Goal: Obtain resource: Download file/media

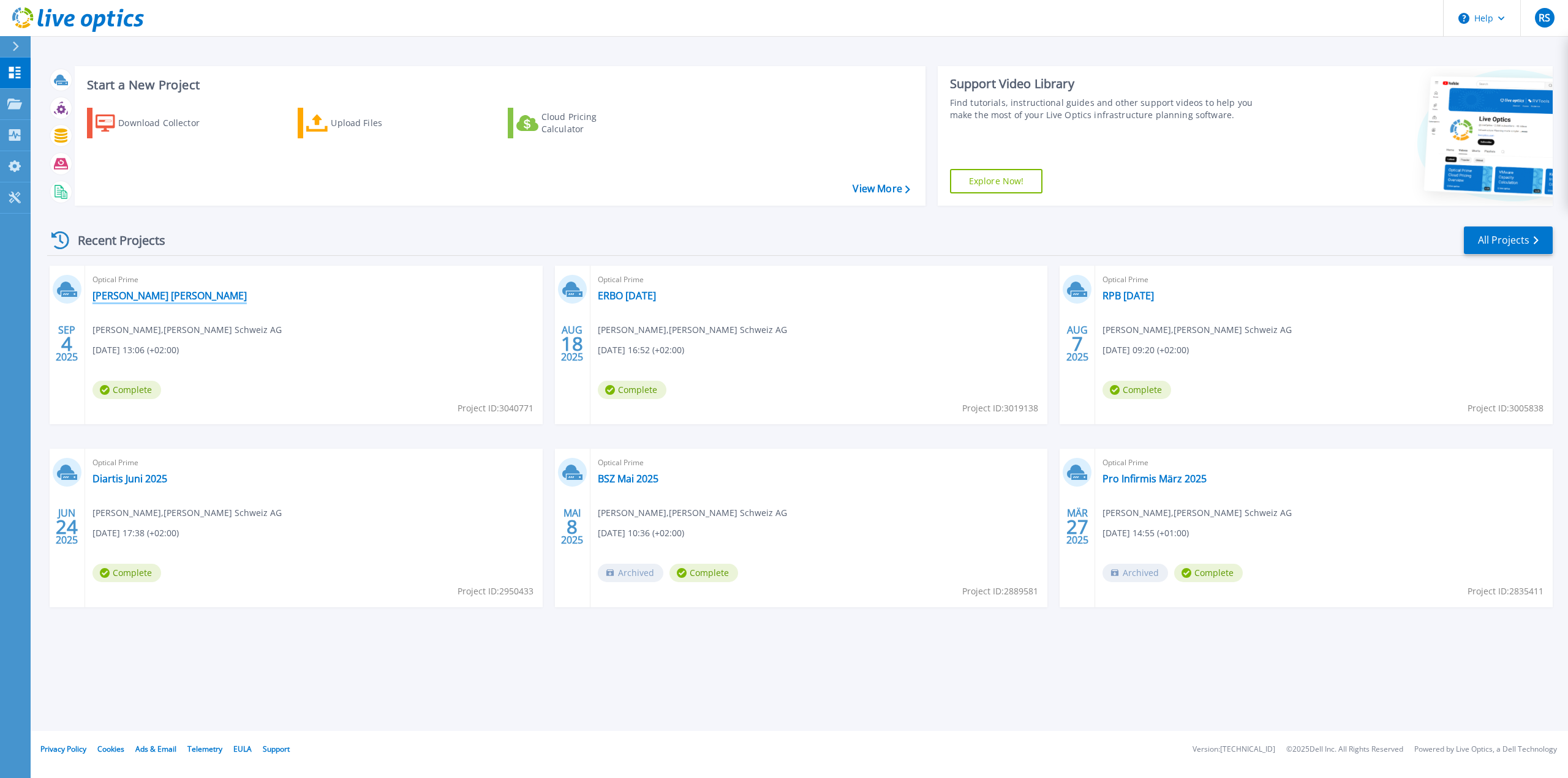
drag, startPoint x: 130, startPoint y: 291, endPoint x: 185, endPoint y: 309, distance: 57.9
click at [130, 291] on link "[PERSON_NAME] [PERSON_NAME]" at bounding box center [169, 296] width 154 height 12
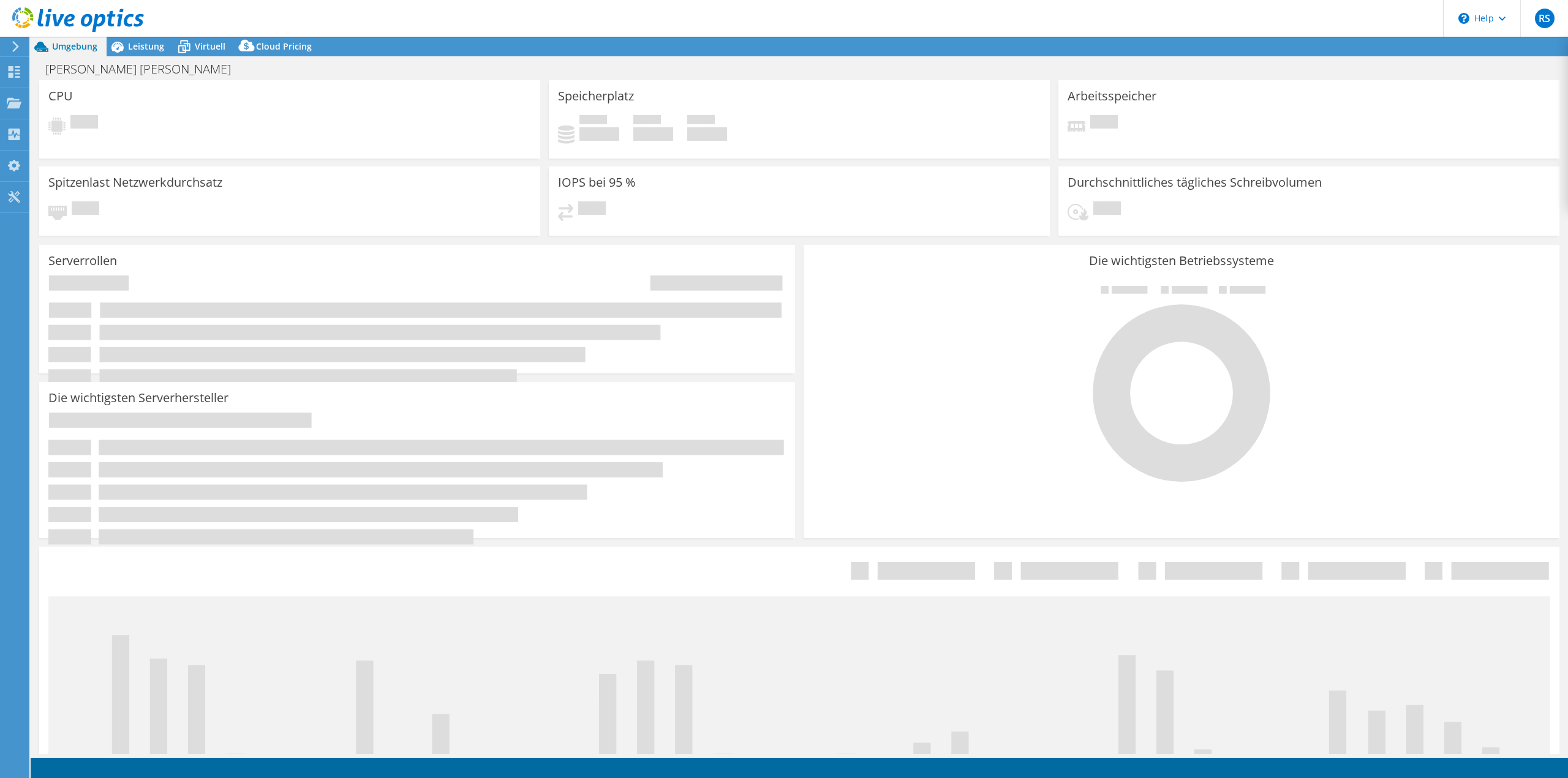
select select "USD"
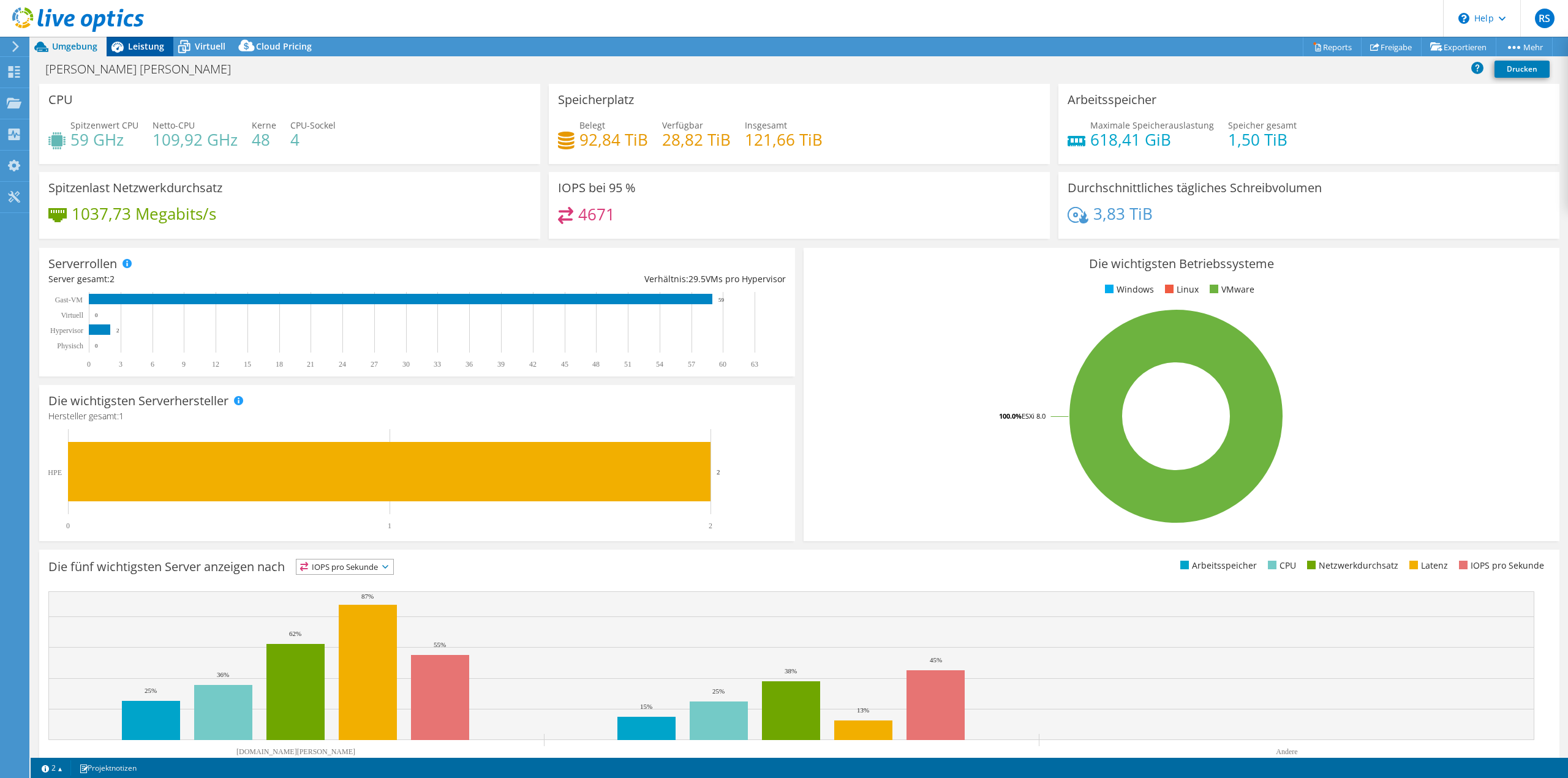
click at [143, 46] on span "Leistung" at bounding box center [145, 46] width 36 height 12
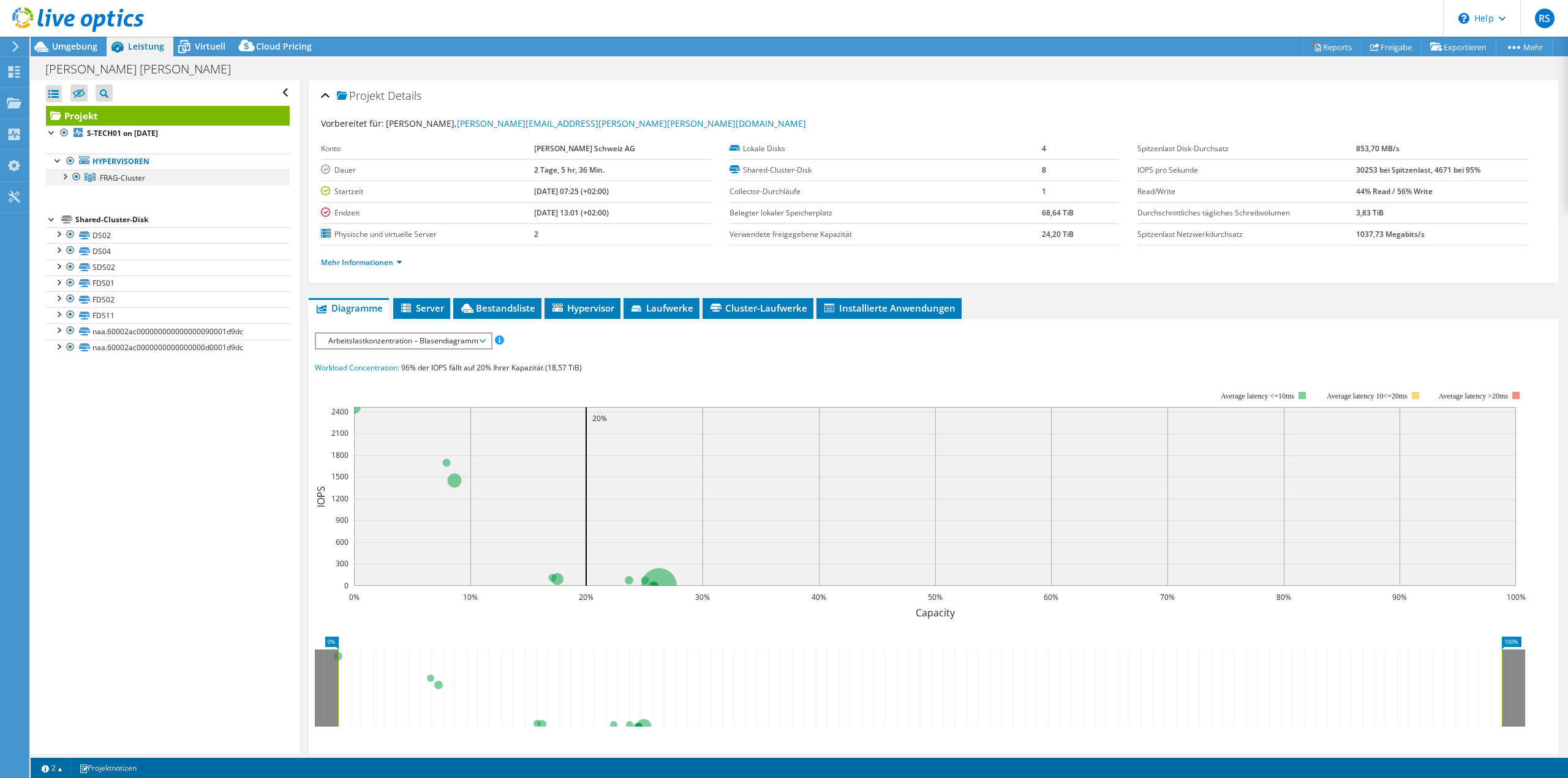
click at [65, 177] on div at bounding box center [65, 176] width 12 height 12
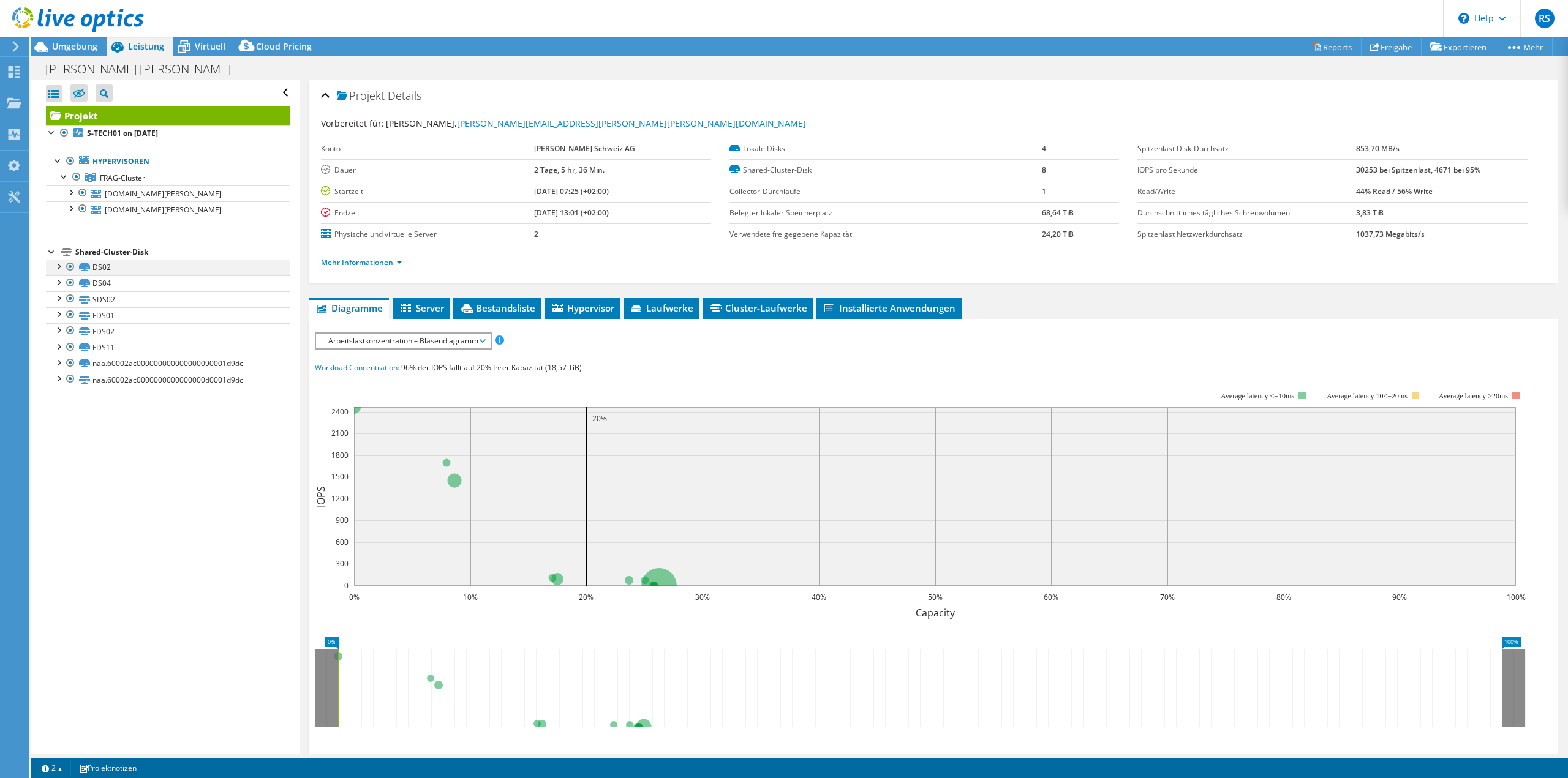
click at [58, 265] on div at bounding box center [58, 265] width 12 height 12
click at [60, 347] on div at bounding box center [58, 346] width 12 height 12
click at [60, 346] on div at bounding box center [58, 346] width 12 height 12
click at [84, 46] on span "Umgebung" at bounding box center [75, 46] width 45 height 12
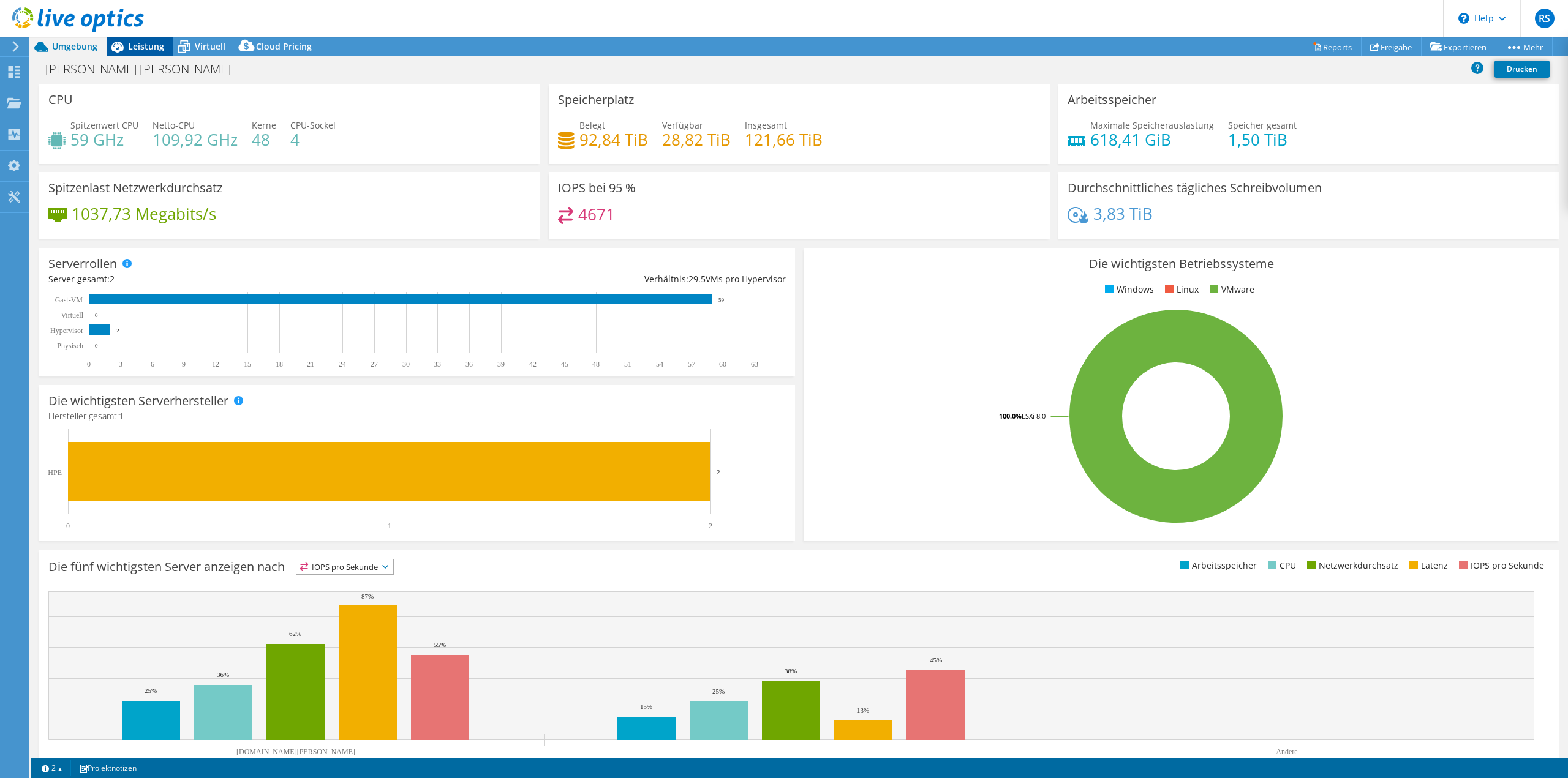
drag, startPoint x: 146, startPoint y: 45, endPoint x: 145, endPoint y: 54, distance: 9.1
click at [146, 44] on span "Leistung" at bounding box center [145, 46] width 36 height 12
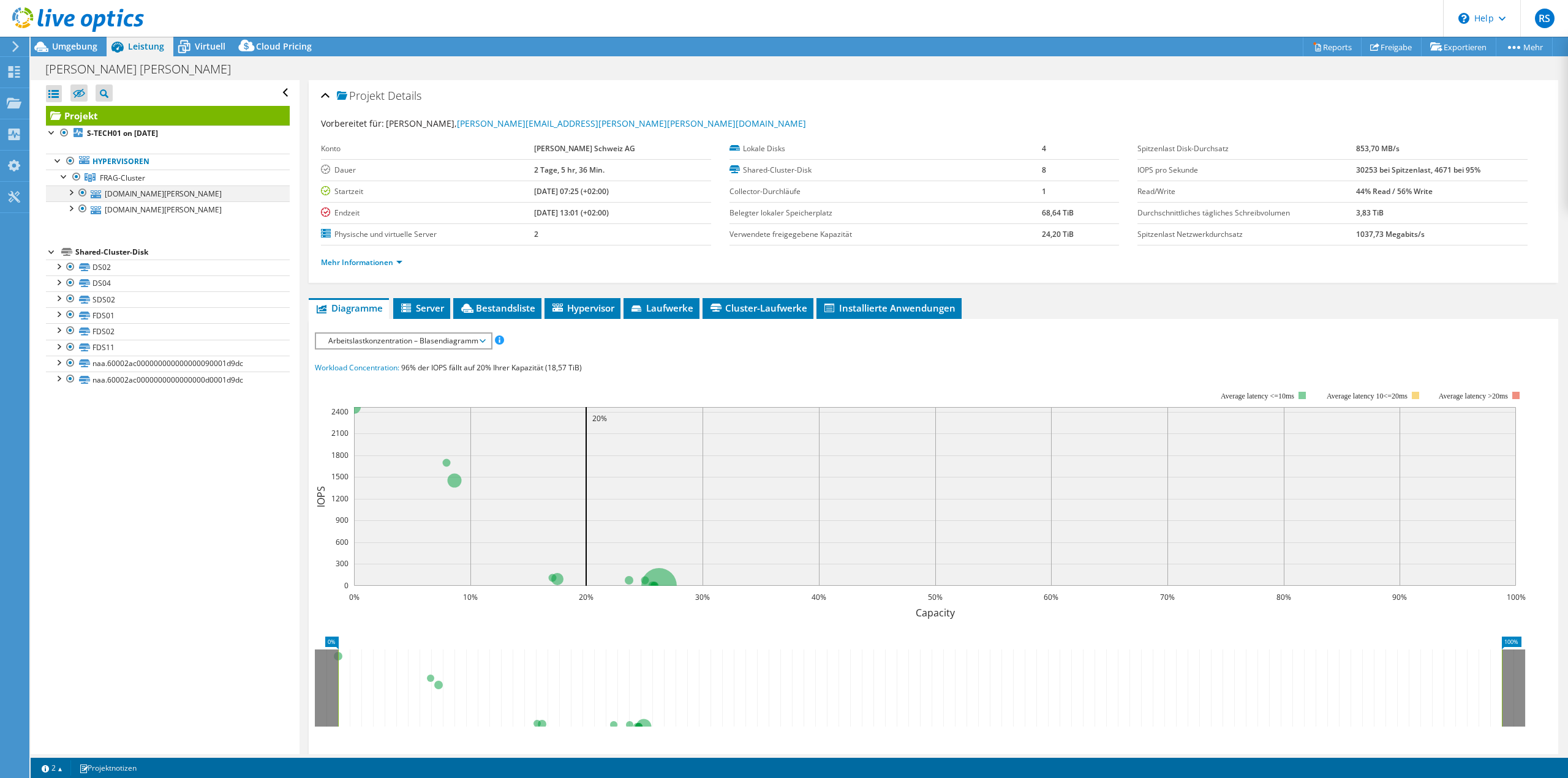
click at [72, 191] on div at bounding box center [71, 191] width 12 height 12
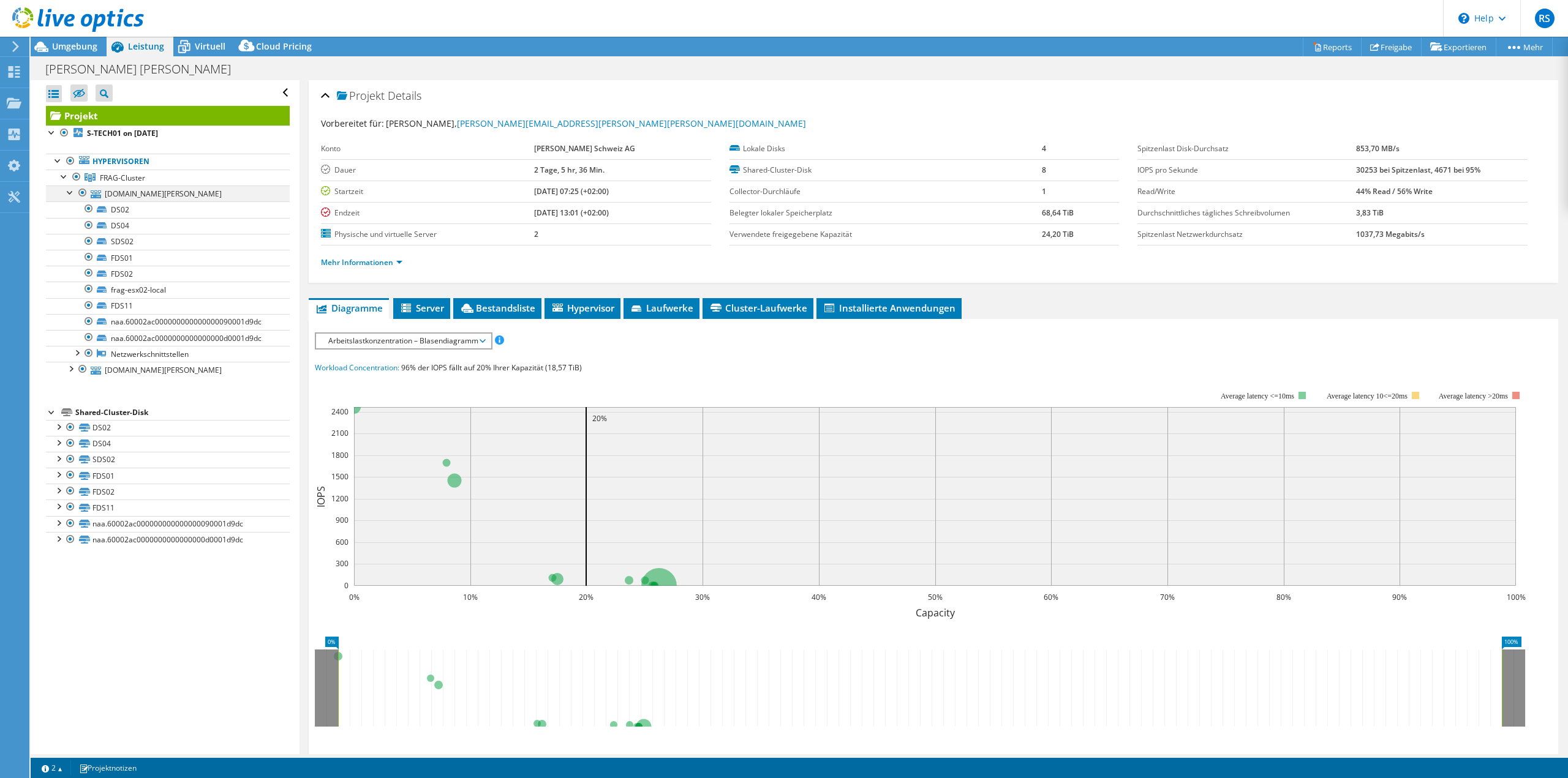
click at [67, 191] on div at bounding box center [71, 191] width 12 height 12
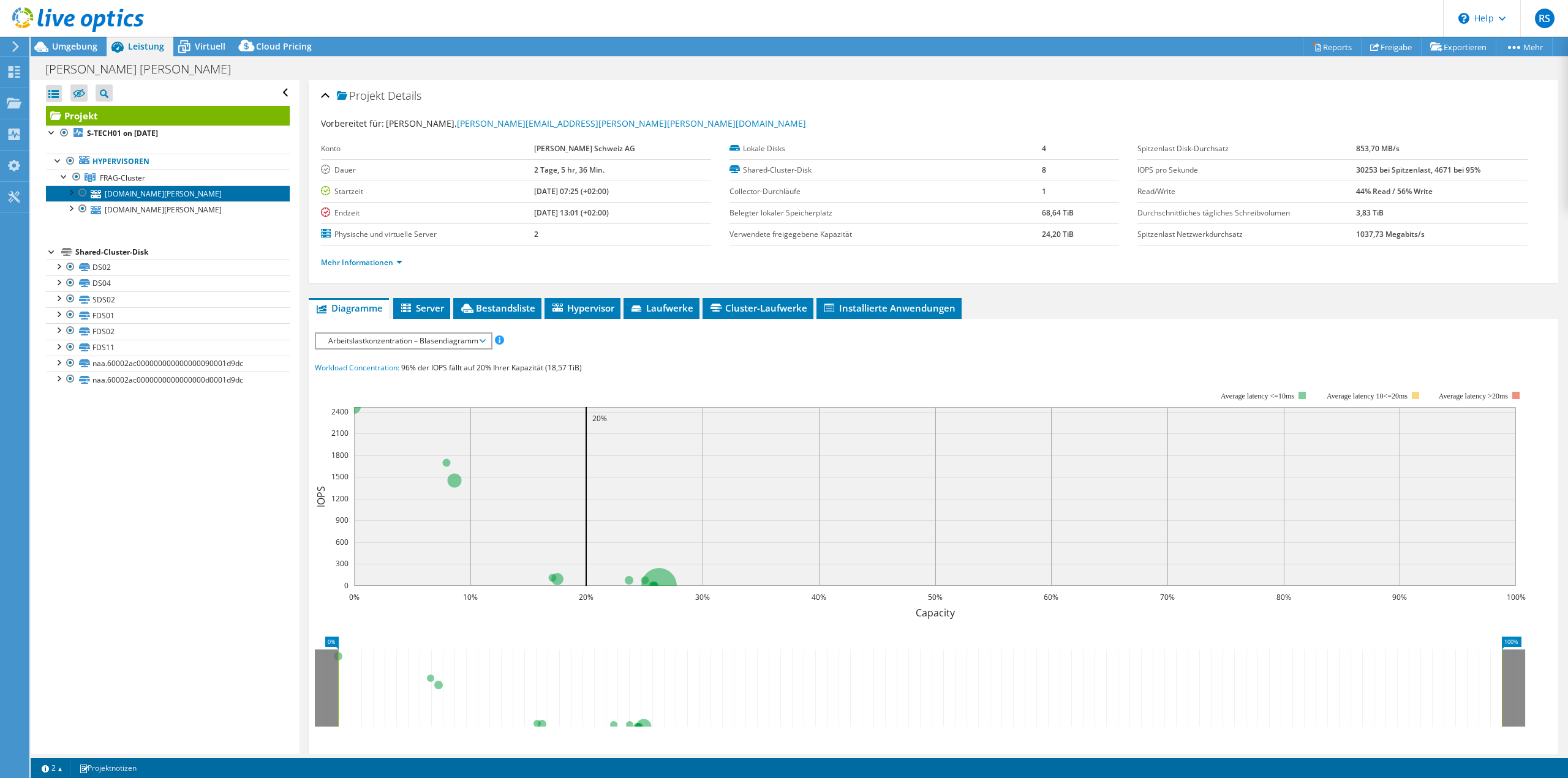
click at [215, 190] on link "[DOMAIN_NAME][PERSON_NAME]" at bounding box center [168, 193] width 244 height 16
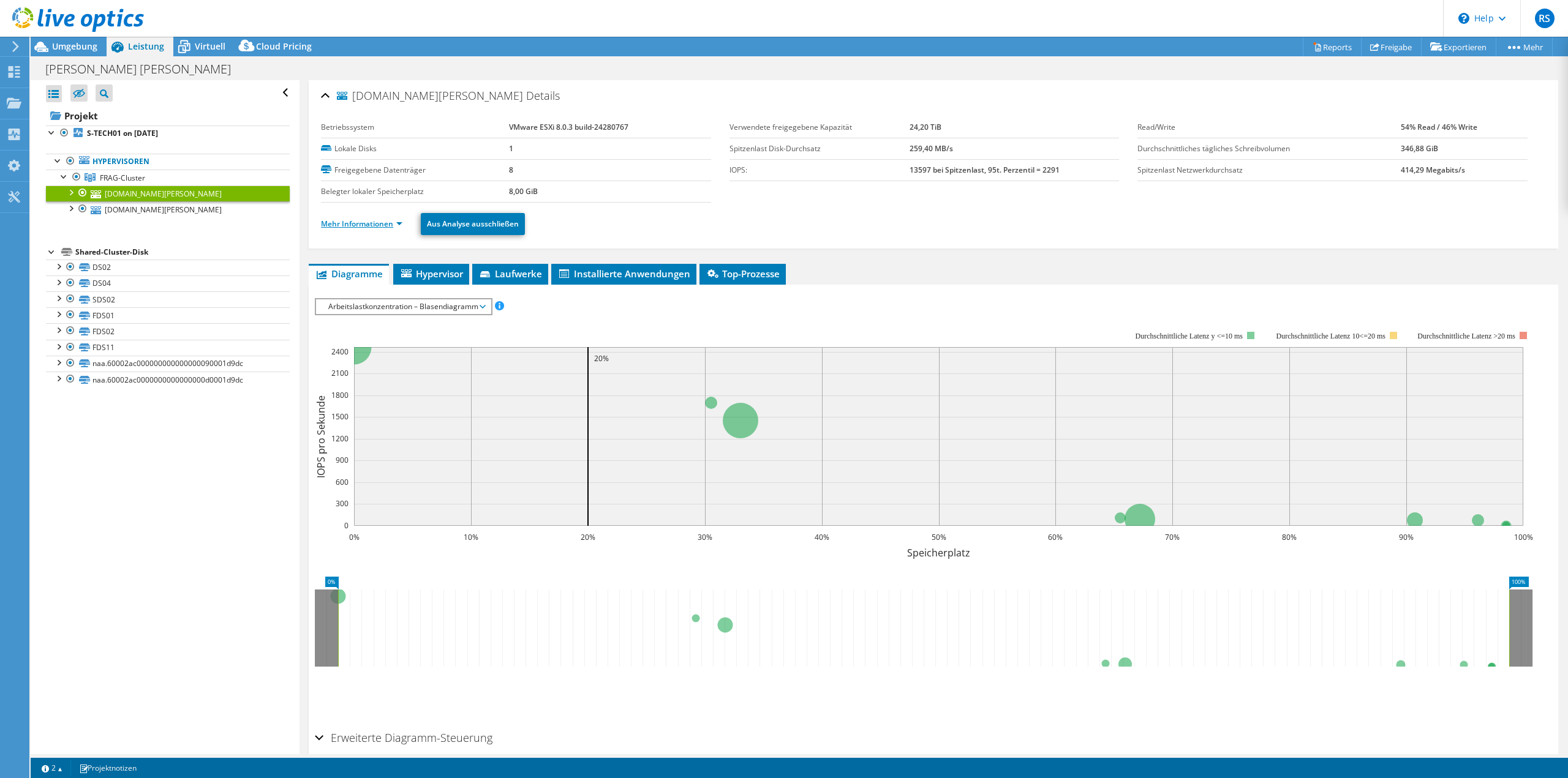
click at [377, 226] on link "Mehr Informationen" at bounding box center [362, 223] width 81 height 10
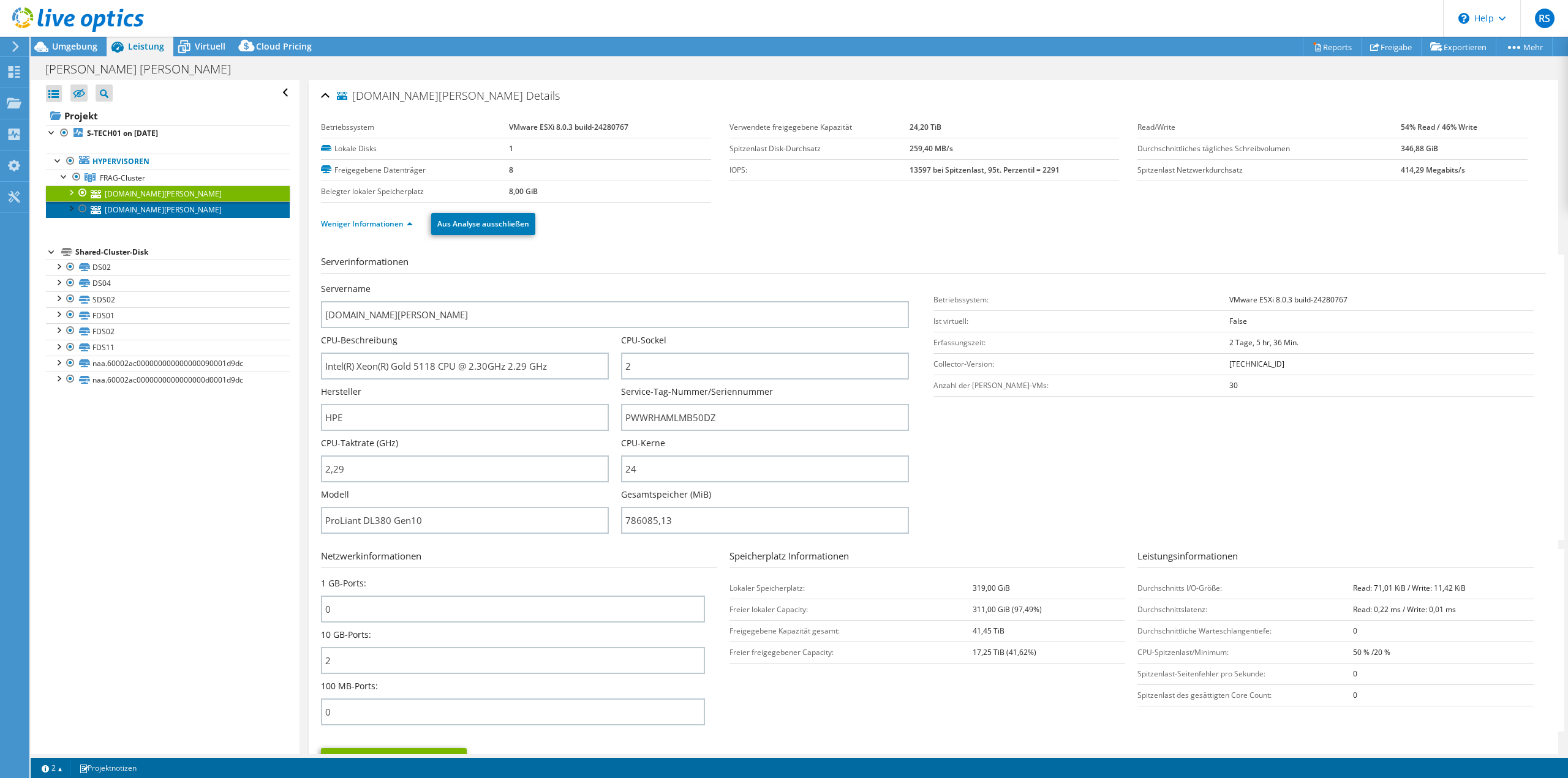
click at [158, 210] on link "[DOMAIN_NAME][PERSON_NAME]" at bounding box center [168, 209] width 244 height 16
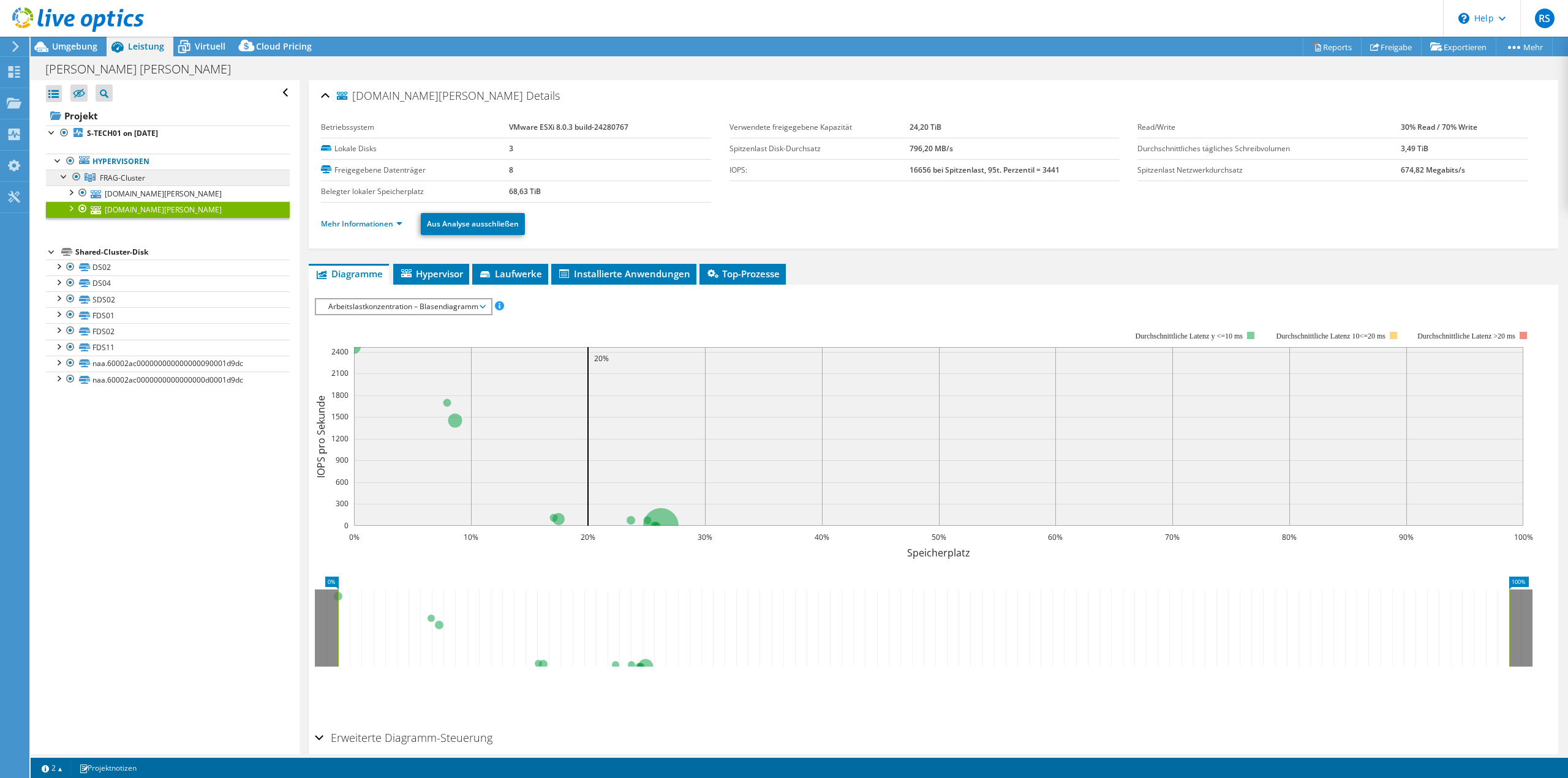
click at [111, 174] on span "FRAG-Cluster" at bounding box center [122, 177] width 45 height 10
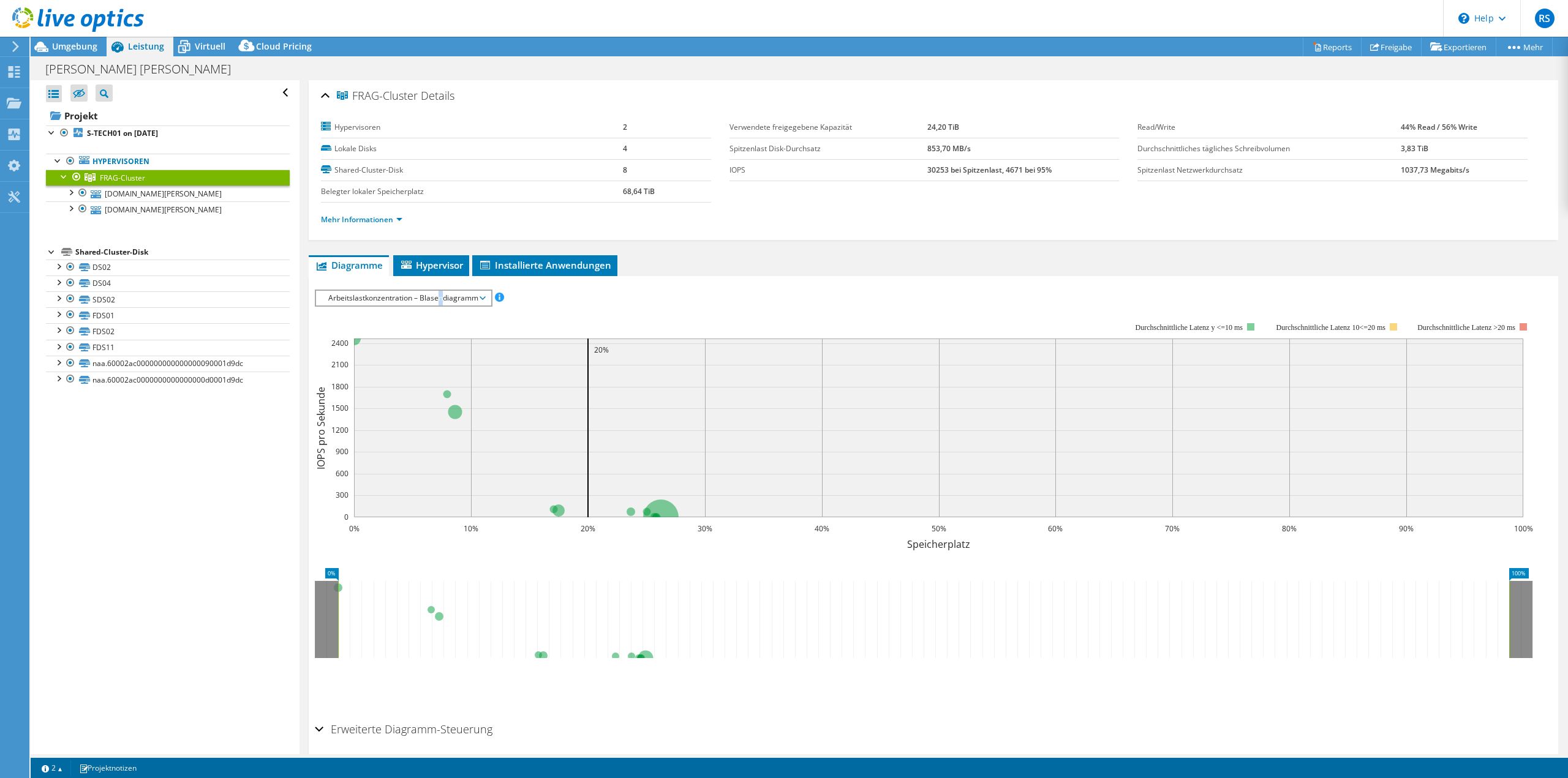
click at [441, 297] on span "Arbeitslastkonzentration – Blasendiagramm" at bounding box center [403, 298] width 162 height 15
click at [371, 384] on li "CPU-Prozentwert" at bounding box center [403, 386] width 175 height 15
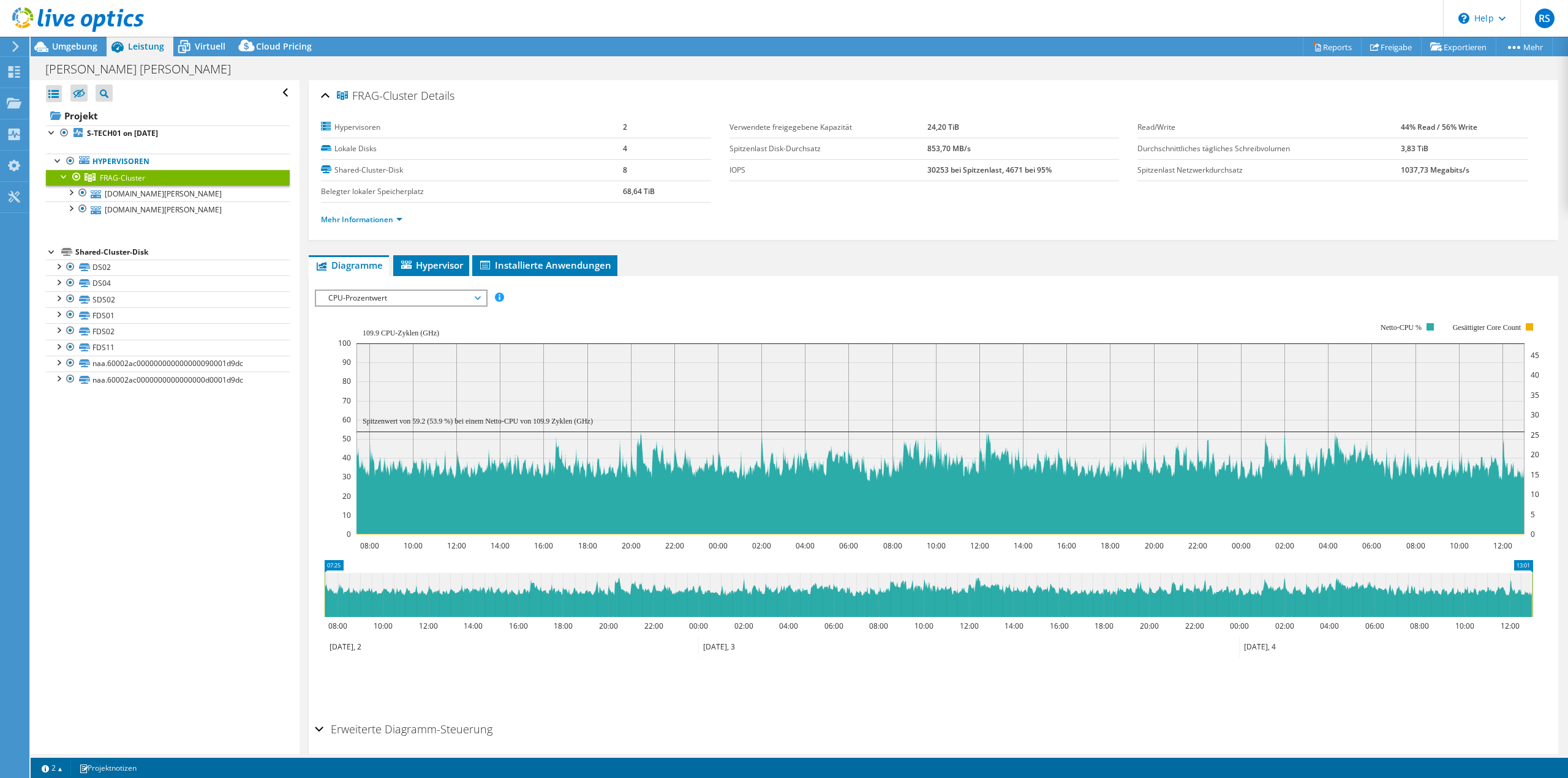
click at [428, 293] on span "CPU-Prozentwert" at bounding box center [401, 298] width 158 height 15
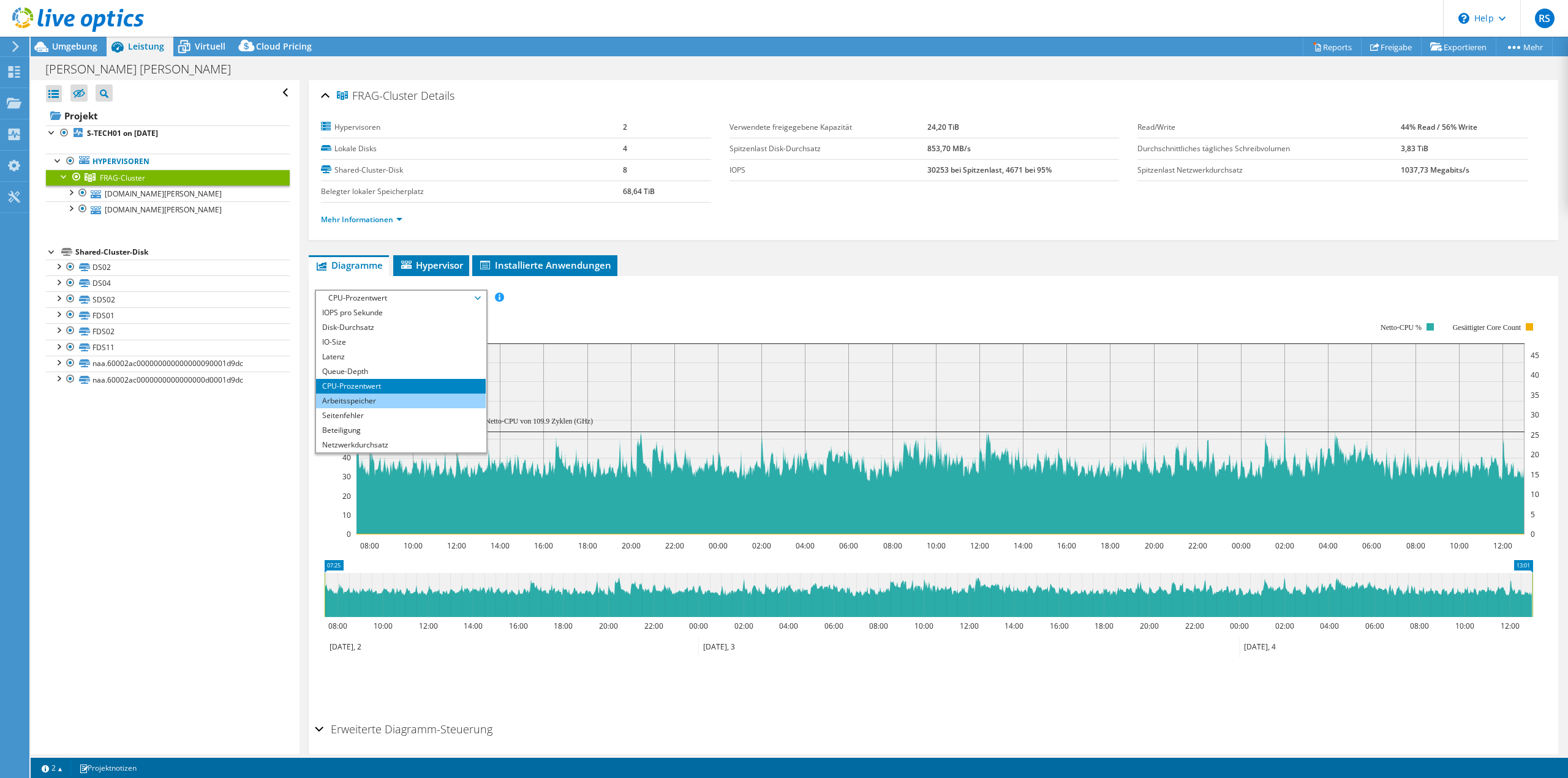
click at [379, 401] on li "Arbeitsspeicher" at bounding box center [401, 401] width 170 height 15
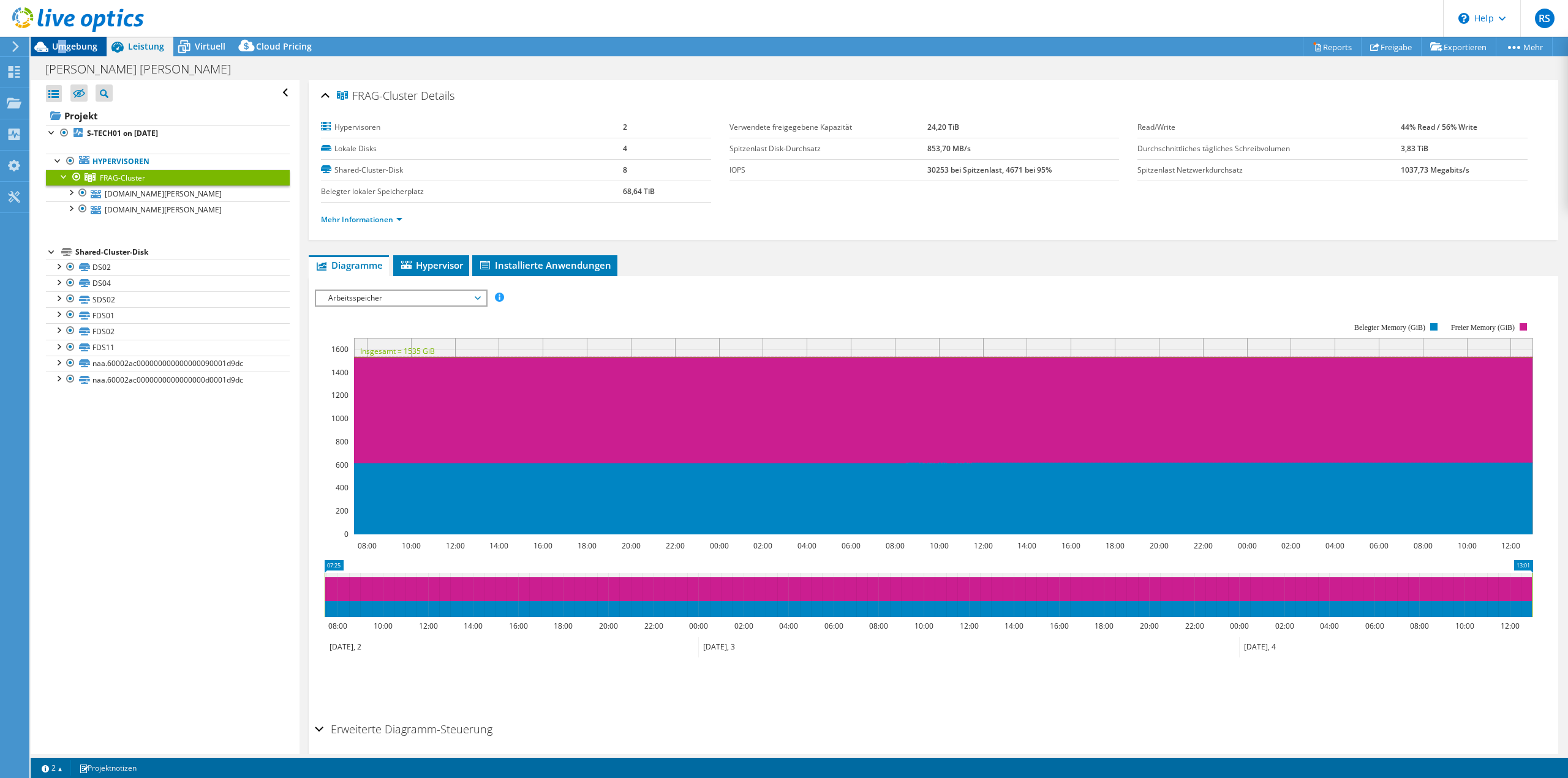
click at [63, 41] on span "Umgebung" at bounding box center [75, 46] width 45 height 12
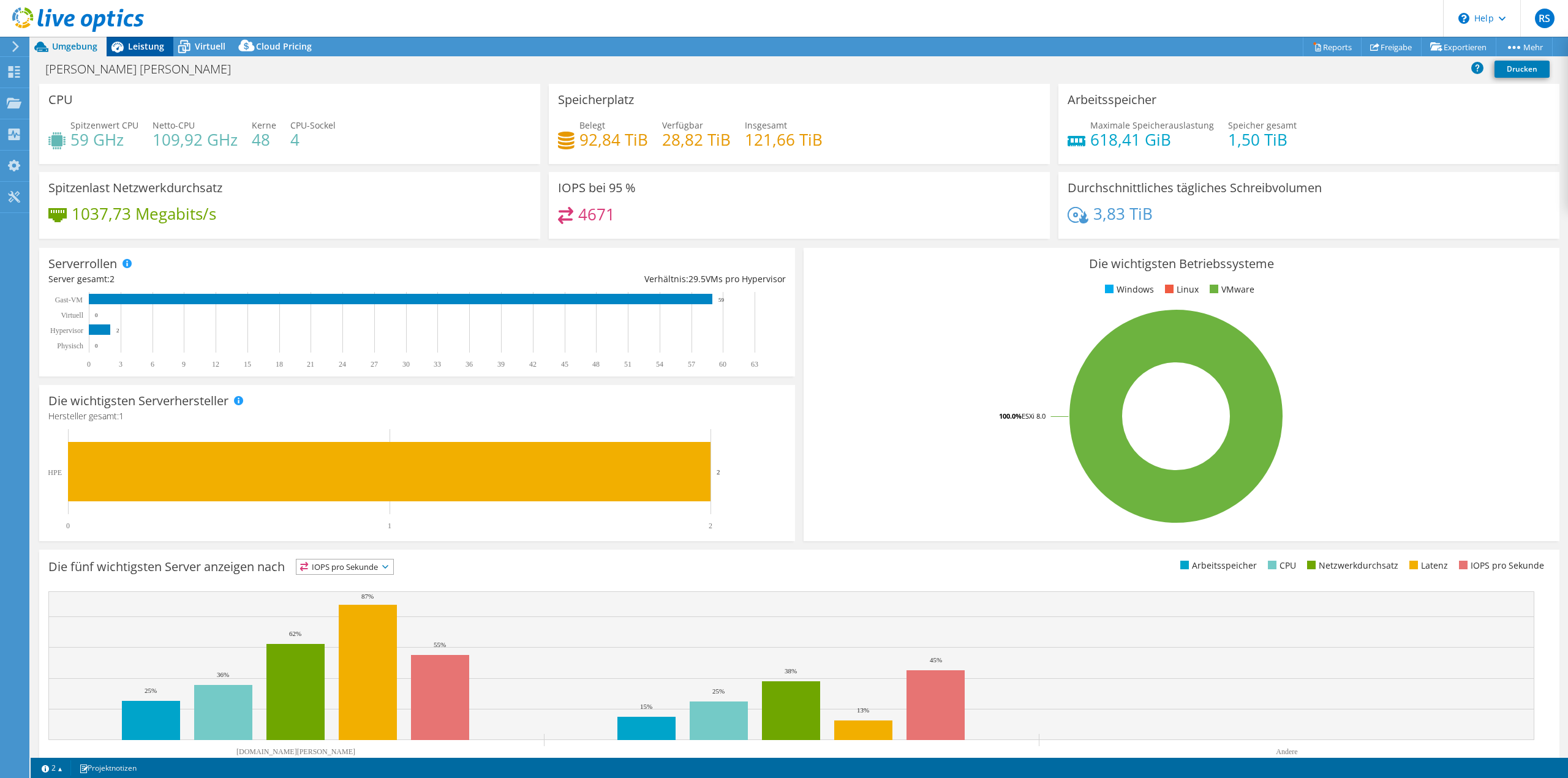
click at [153, 53] on div "Leistung" at bounding box center [140, 46] width 67 height 20
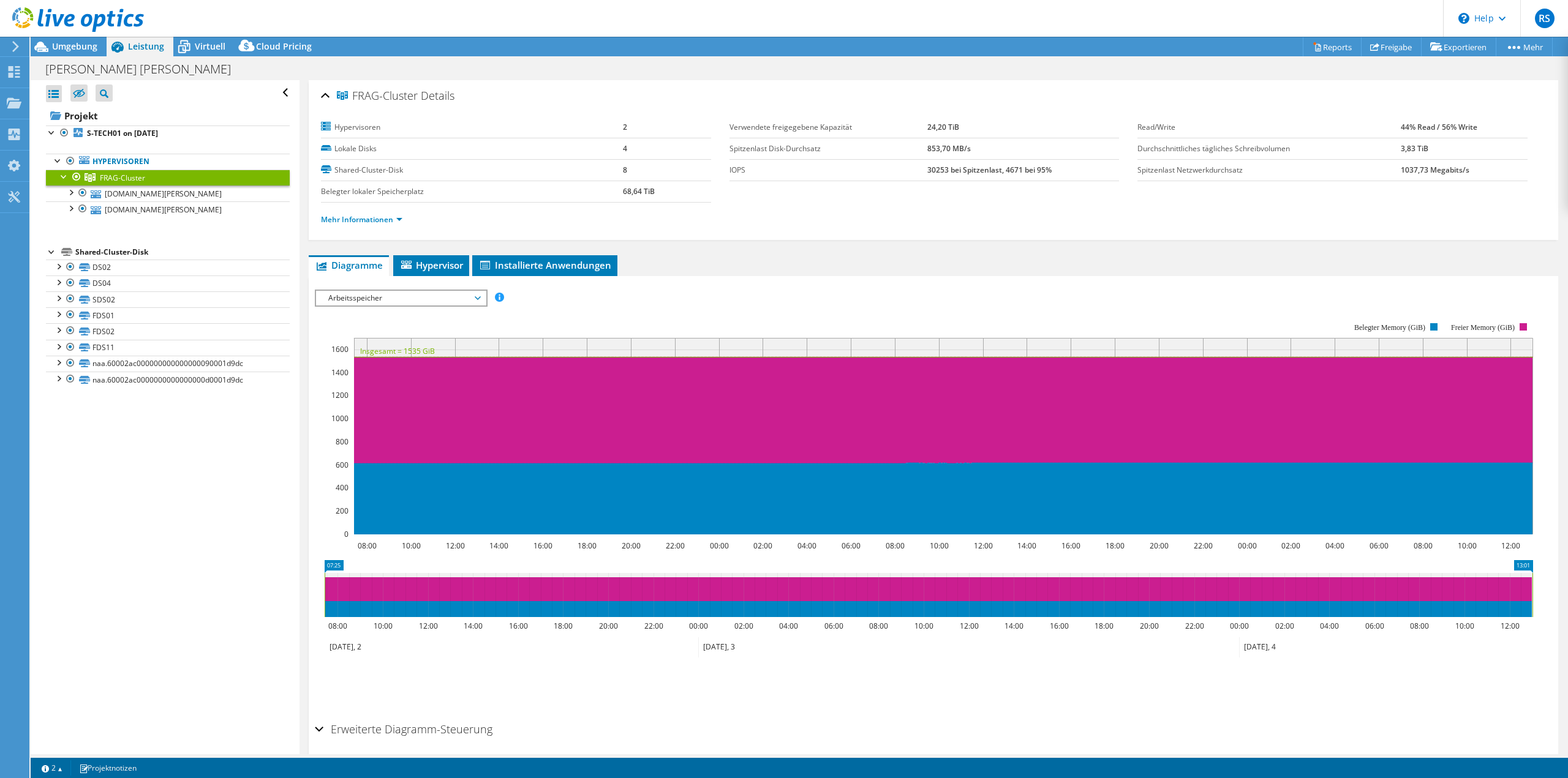
click at [390, 297] on span "Arbeitsspeicher" at bounding box center [401, 298] width 158 height 15
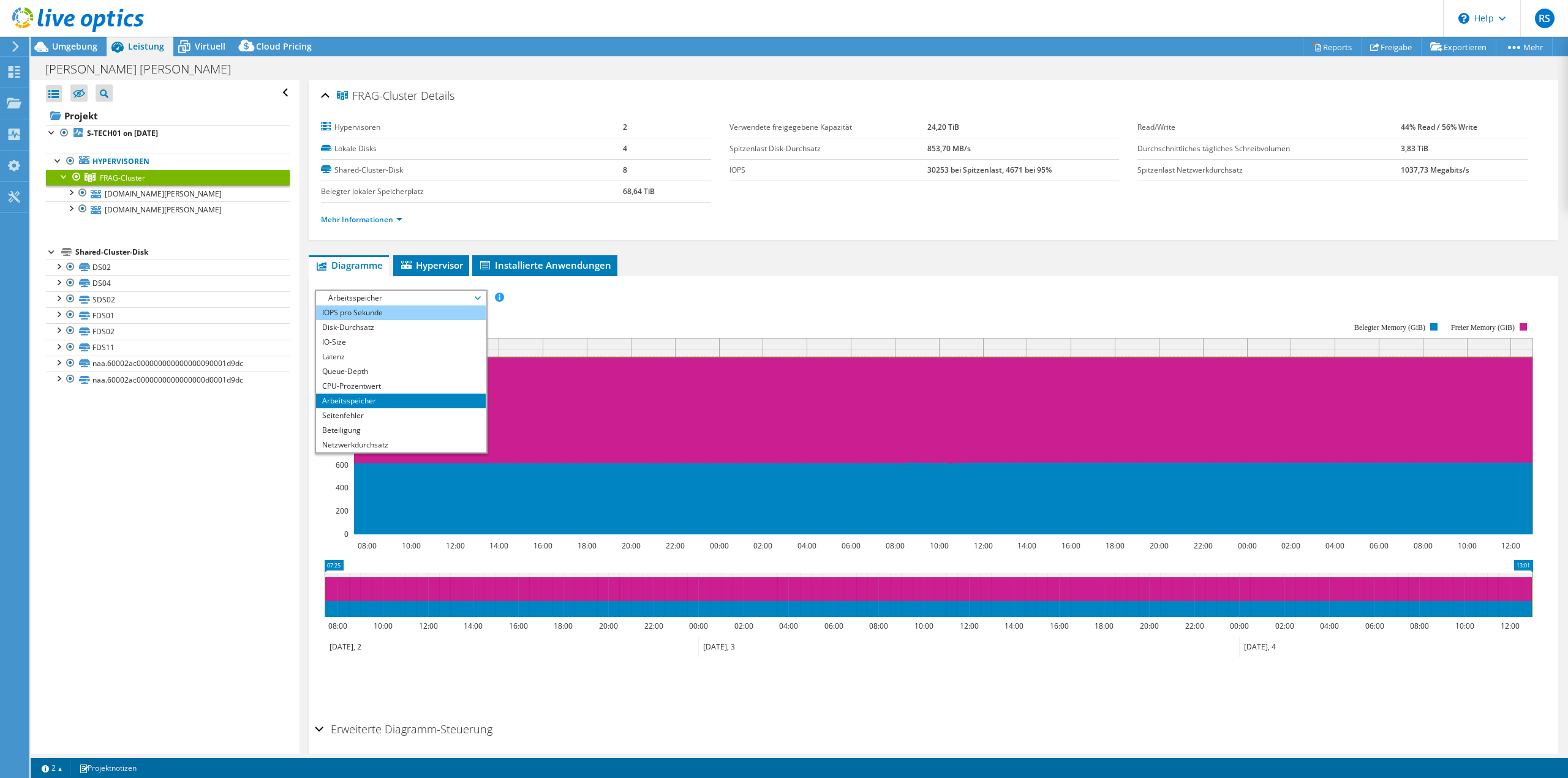
click at [369, 316] on li "IOPS pro Sekunde" at bounding box center [401, 313] width 170 height 15
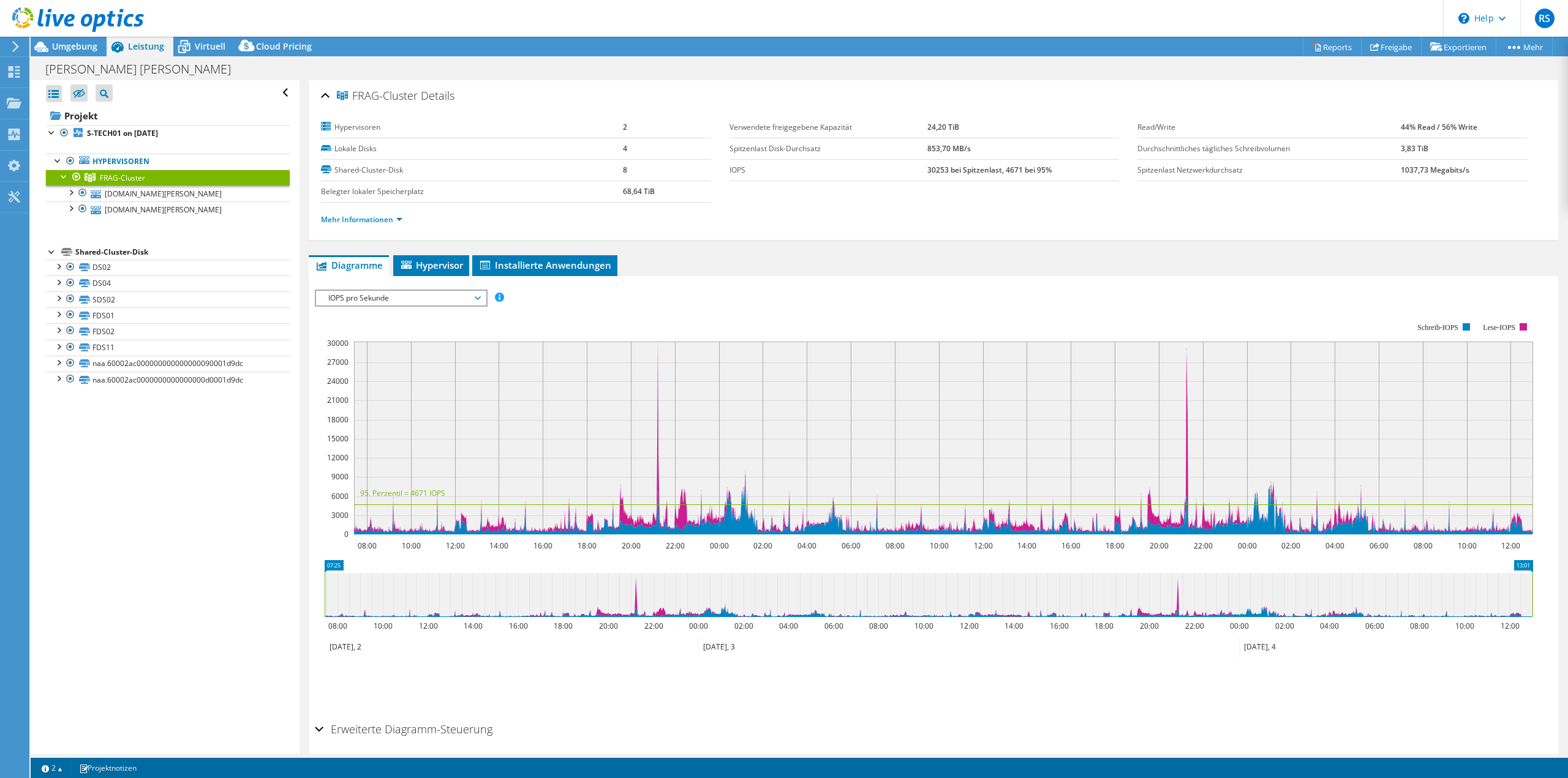
click at [426, 302] on span "IOPS pro Sekunde" at bounding box center [401, 298] width 158 height 15
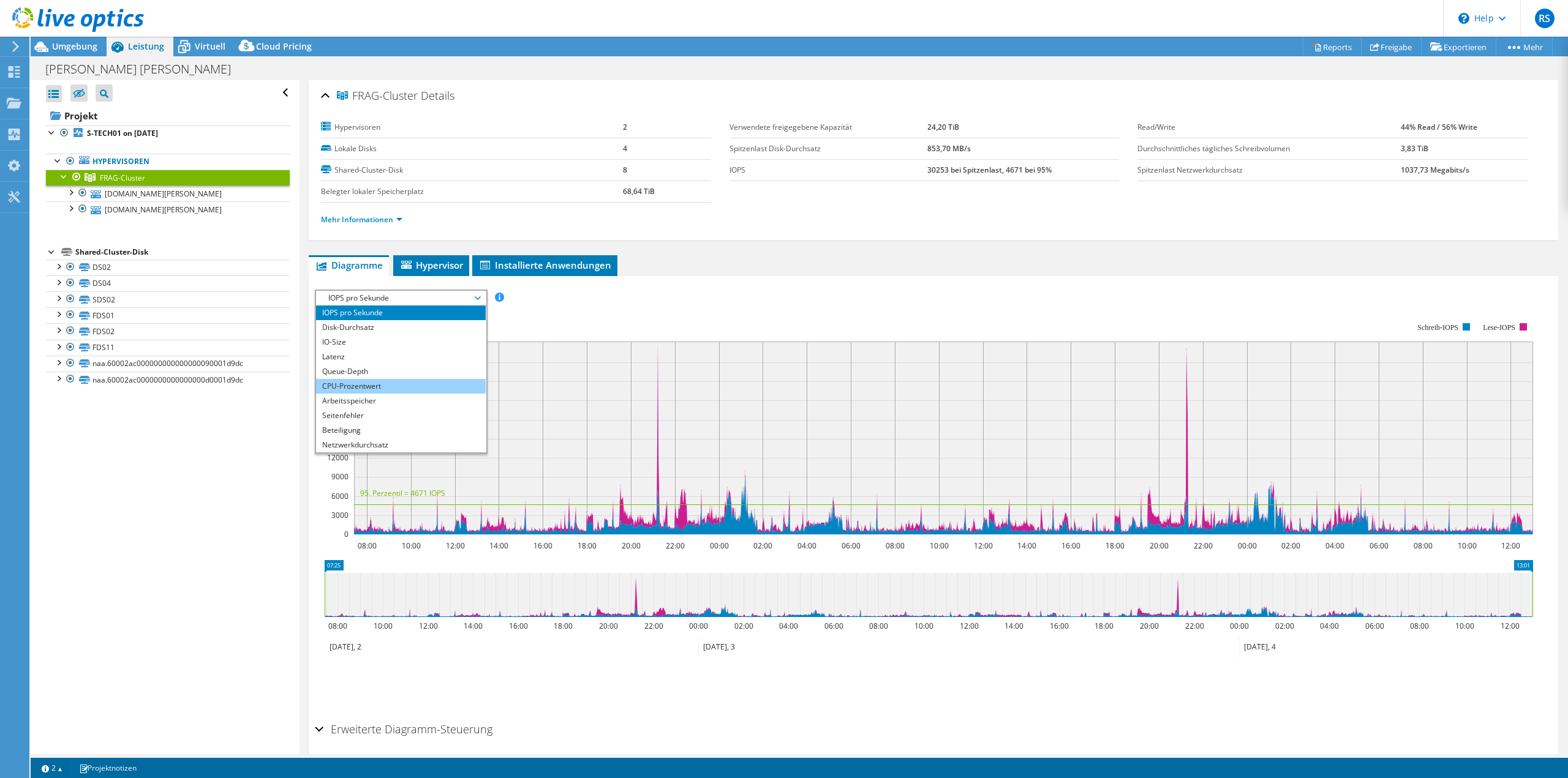
click at [371, 383] on li "CPU-Prozentwert" at bounding box center [401, 386] width 170 height 15
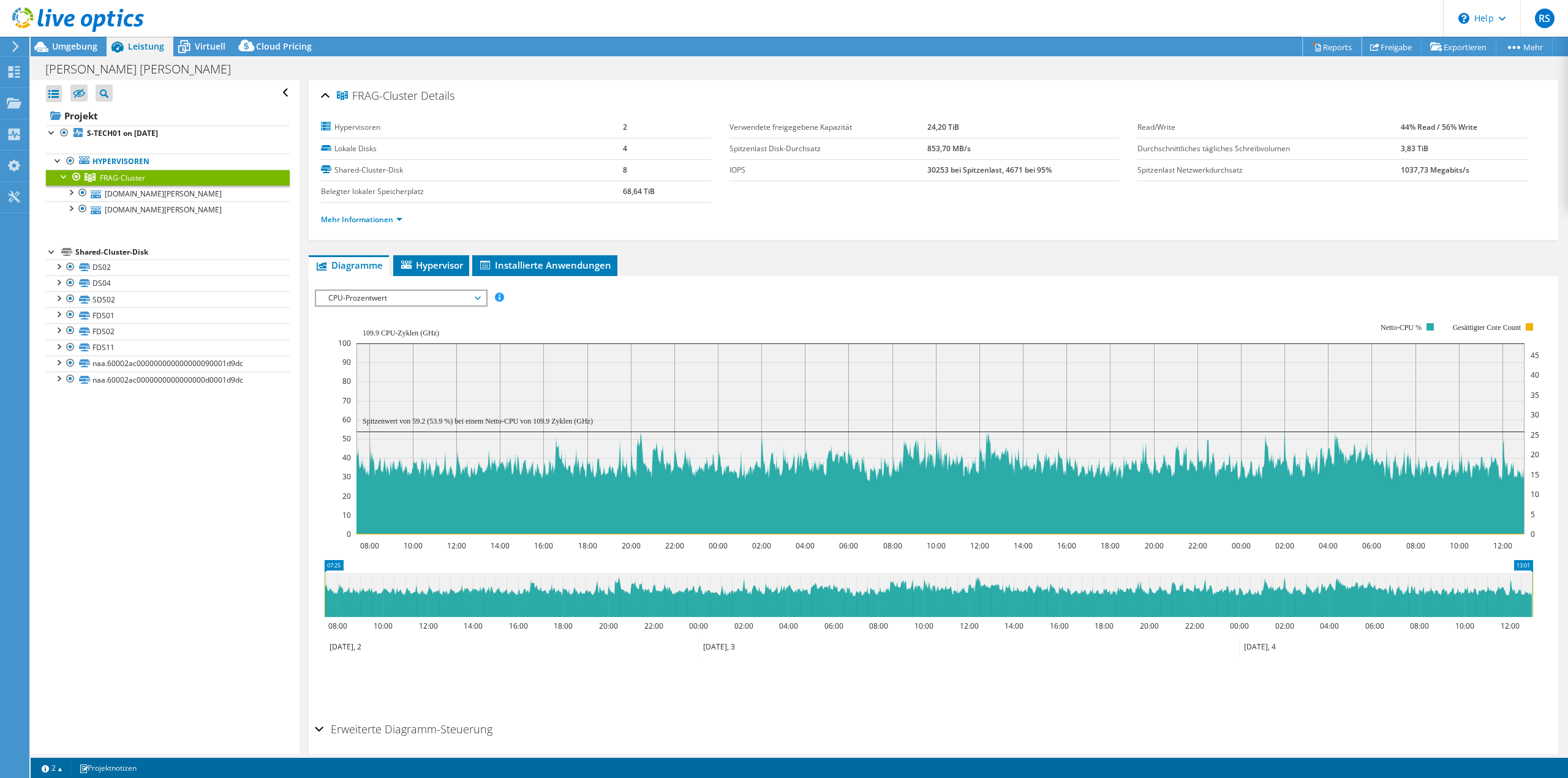
click at [1326, 49] on link "Reports" at bounding box center [1332, 47] width 59 height 19
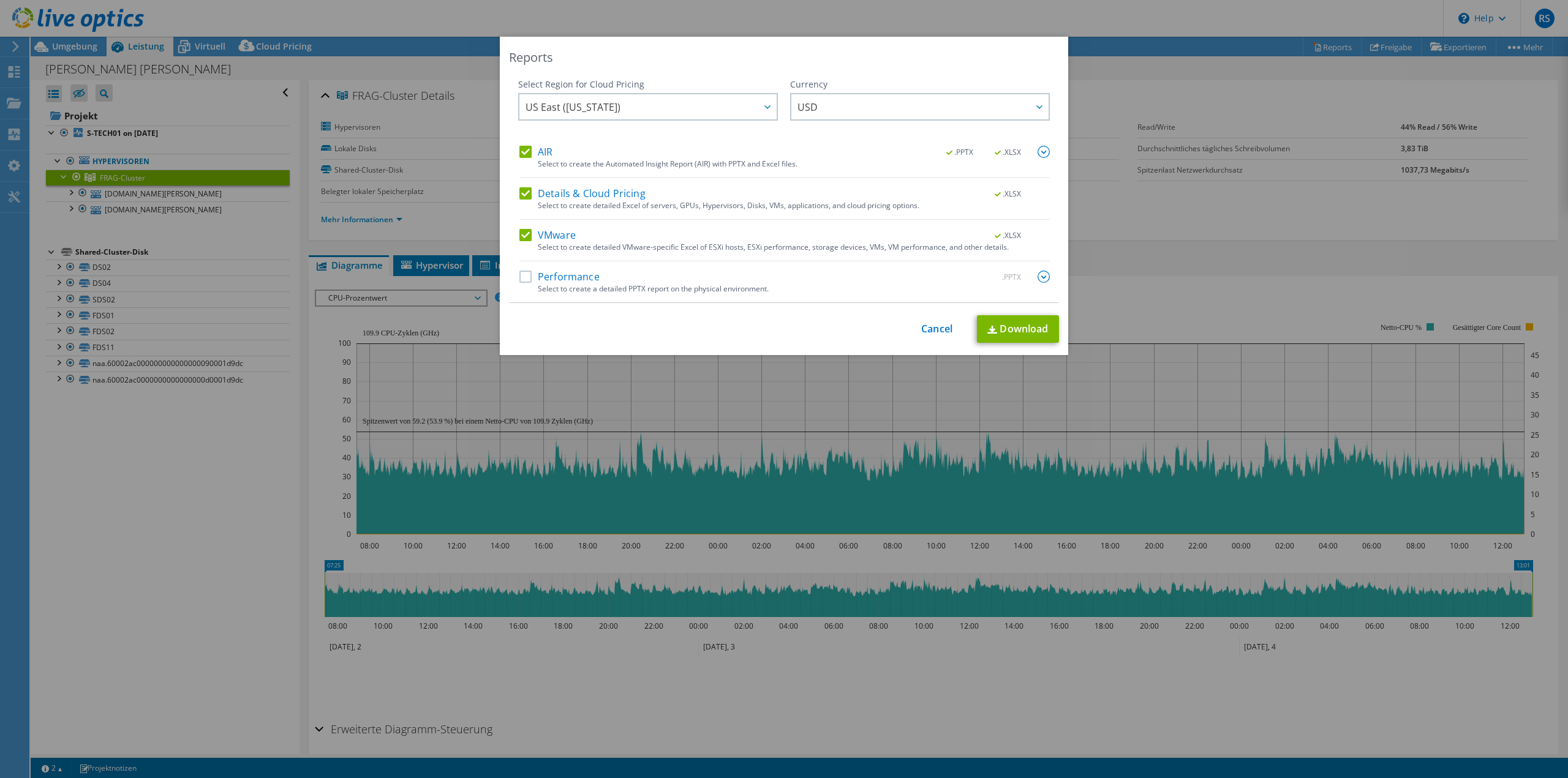
click at [530, 147] on label "AIR" at bounding box center [536, 152] width 33 height 12
click at [0, 0] on input "AIR" at bounding box center [0, 0] width 0 height 0
click at [511, 200] on div "Select Region for Cloud Pricing Asia Pacific ([GEOGRAPHIC_DATA]) [GEOGRAPHIC_DA…" at bounding box center [784, 190] width 550 height 225
click at [520, 194] on label "Details & Cloud Pricing" at bounding box center [583, 193] width 126 height 12
click at [0, 0] on input "Details & Cloud Pricing" at bounding box center [0, 0] width 0 height 0
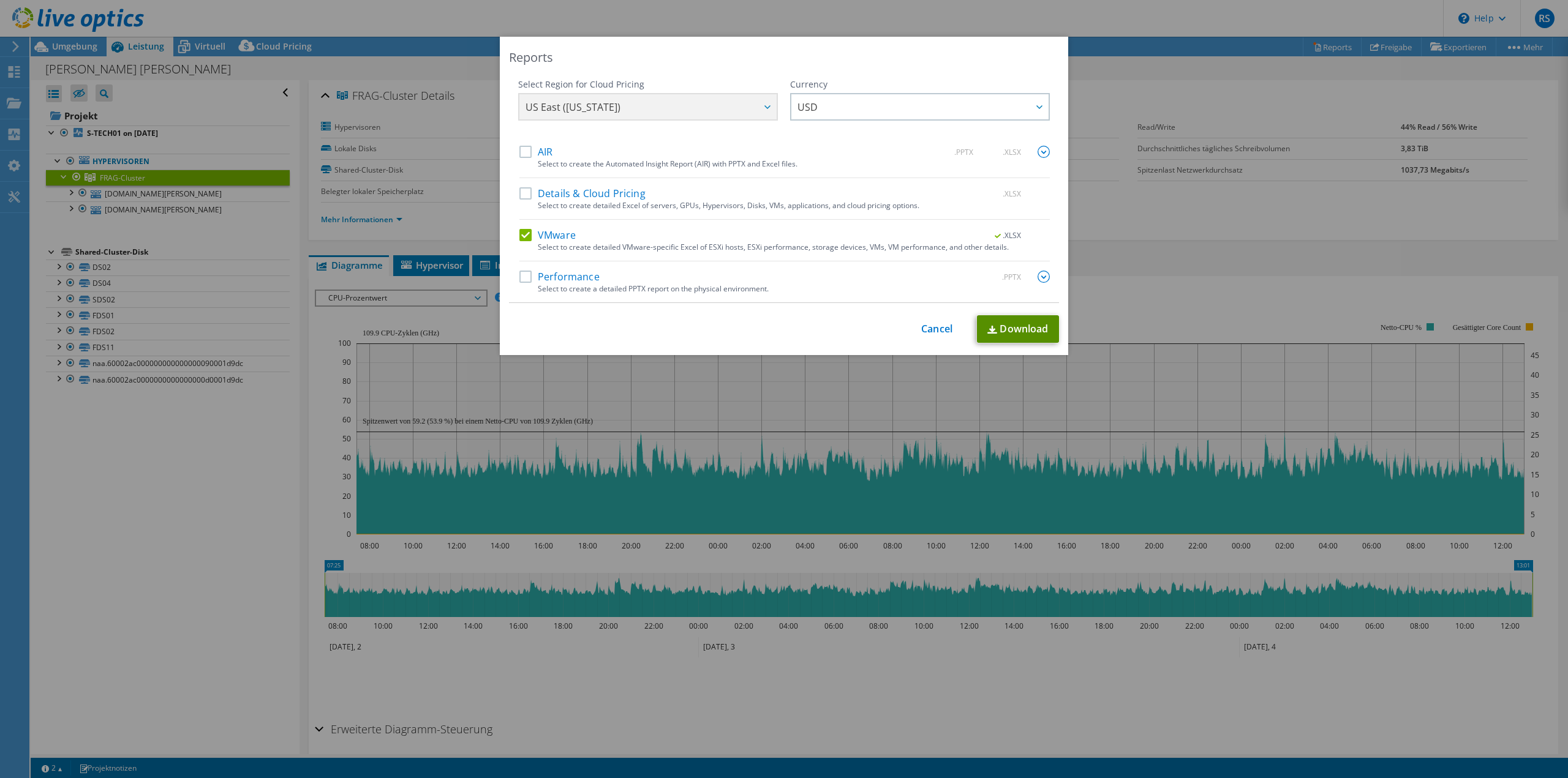
click at [1023, 328] on link "Download" at bounding box center [1018, 329] width 82 height 28
click at [930, 328] on link "Cancel" at bounding box center [936, 329] width 31 height 12
